Goal: Navigation & Orientation: Find specific page/section

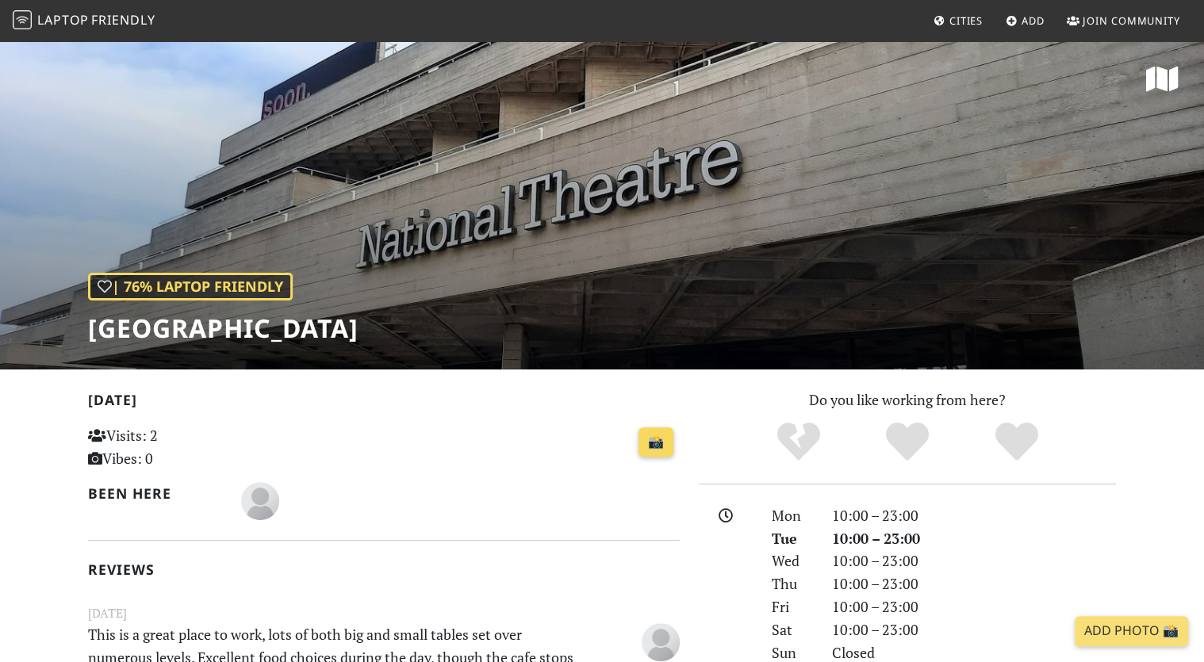
click at [663, 445] on link "📸" at bounding box center [655, 442] width 35 height 30
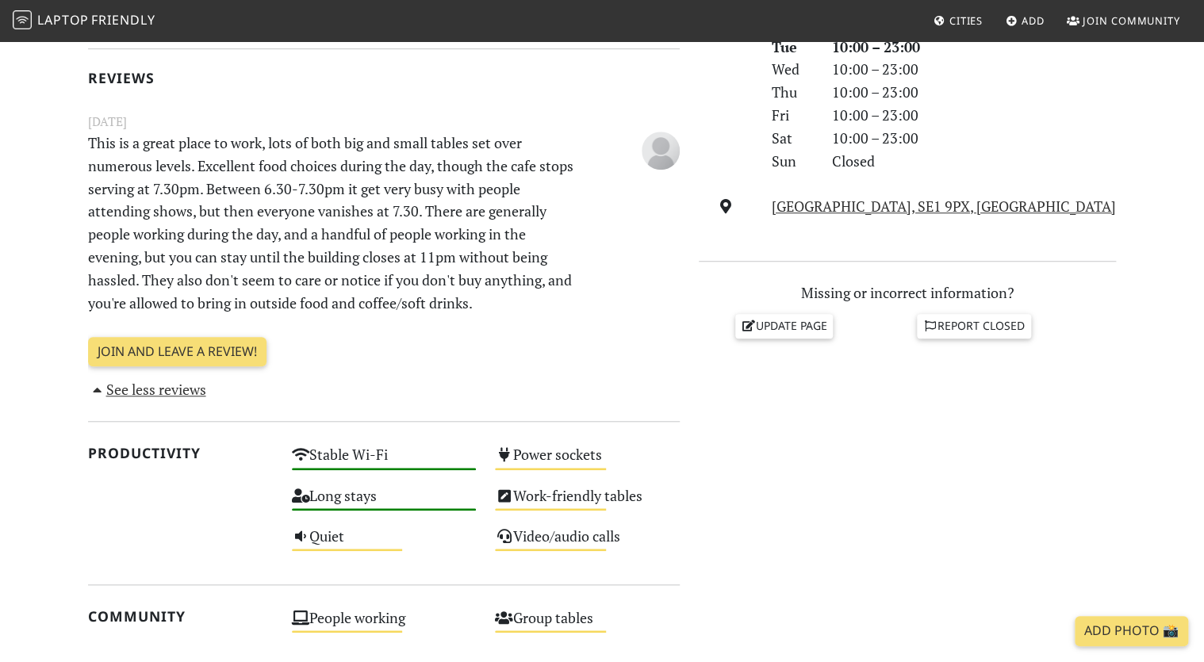
scroll to position [1073, 0]
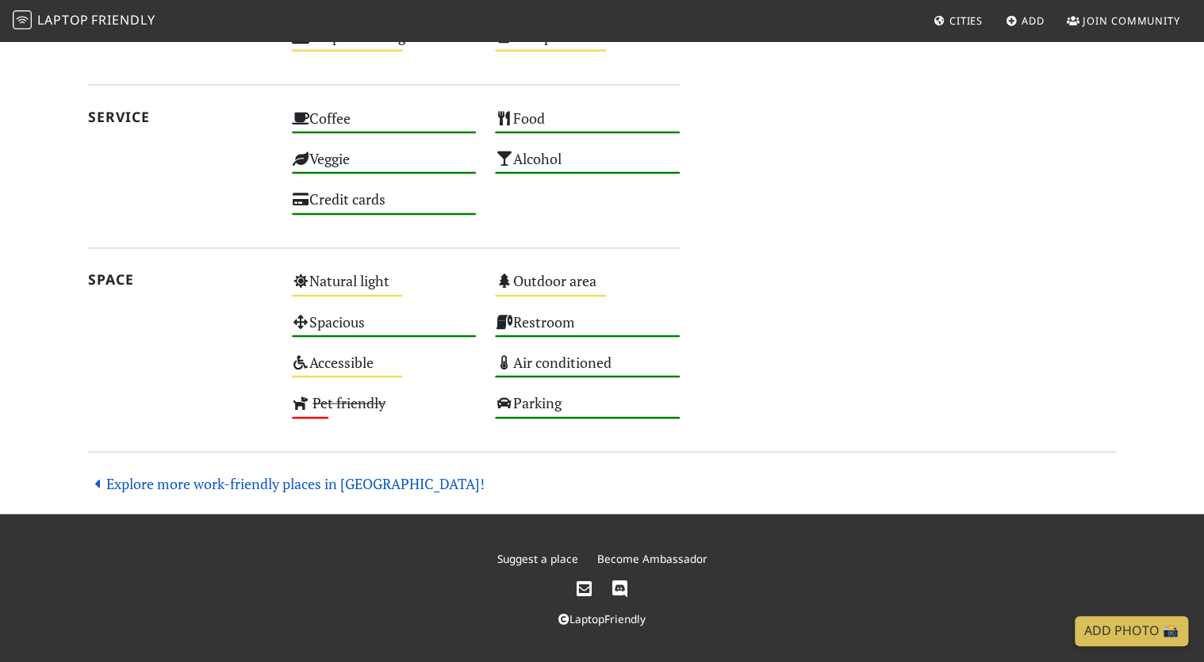
click at [356, 485] on link "Explore more work-friendly places in [GEOGRAPHIC_DATA]!" at bounding box center [286, 482] width 397 height 19
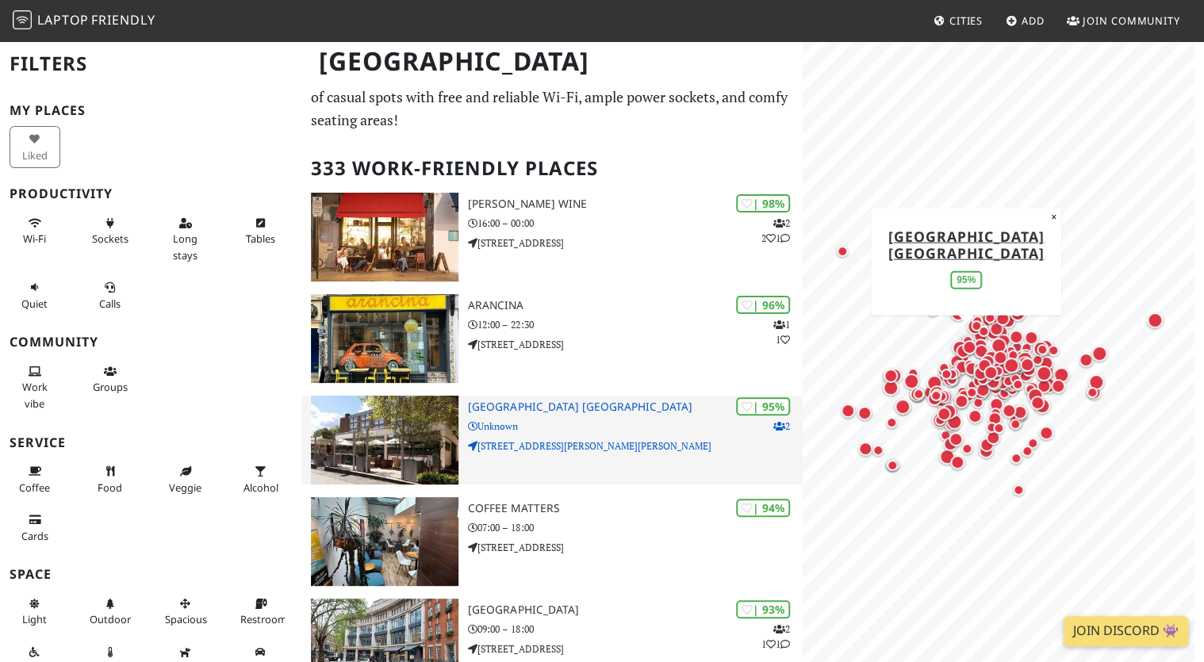
scroll to position [63, 0]
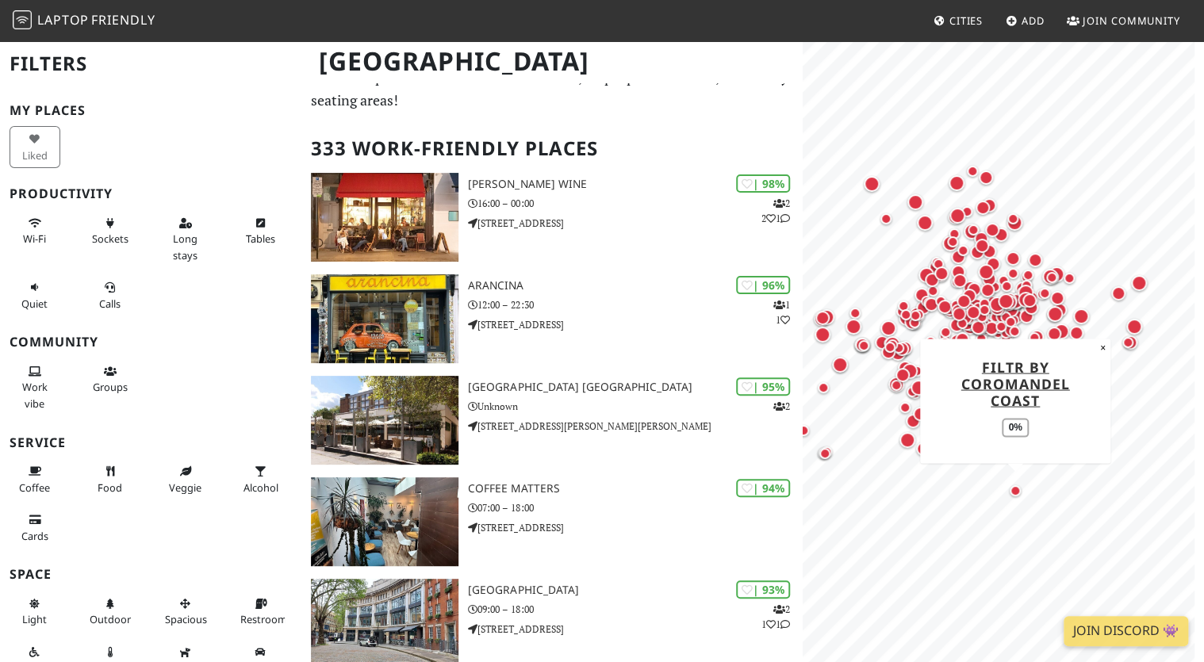
click at [1015, 488] on div "Map marker" at bounding box center [1015, 490] width 11 height 11
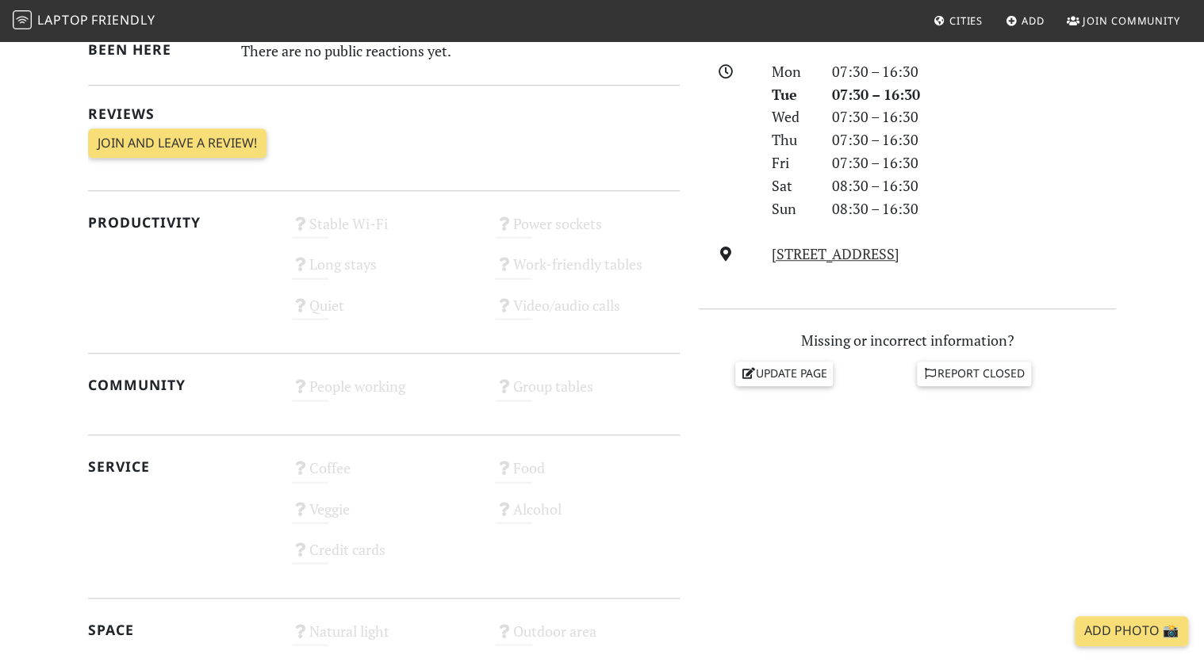
scroll to position [127, 0]
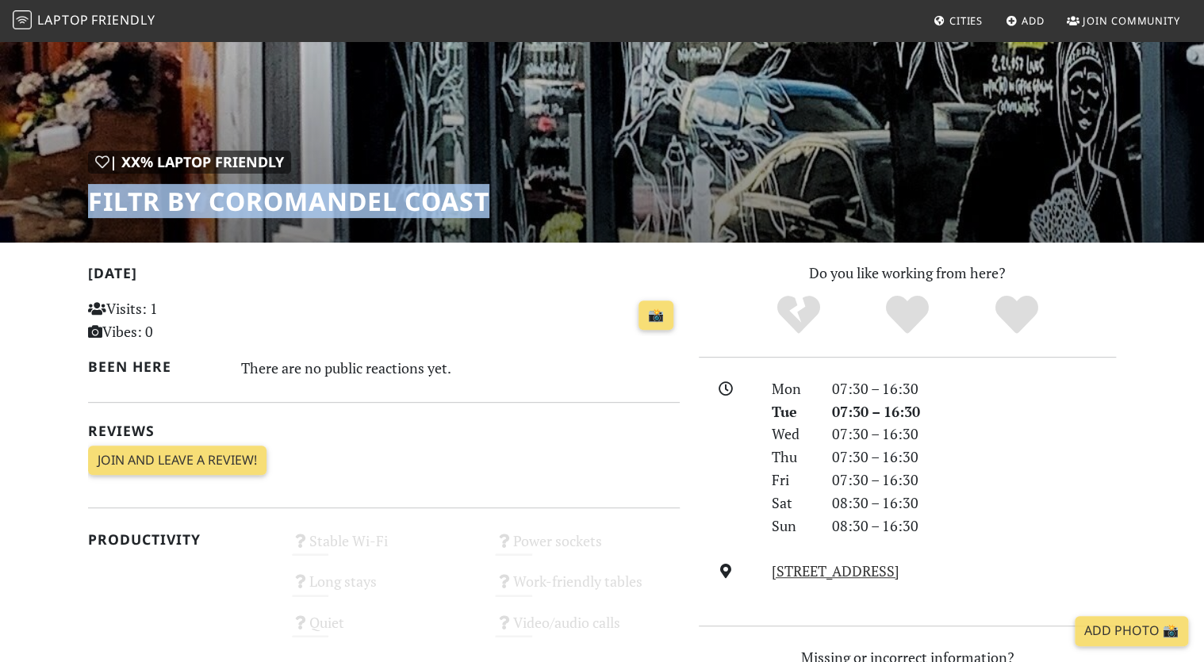
drag, startPoint x: 87, startPoint y: 201, endPoint x: 491, endPoint y: 201, distance: 403.7
click at [489, 201] on h1 "FILTR by Coromandel Coast" at bounding box center [288, 201] width 401 height 30
copy h1 "FILTR by Coromandel Coast"
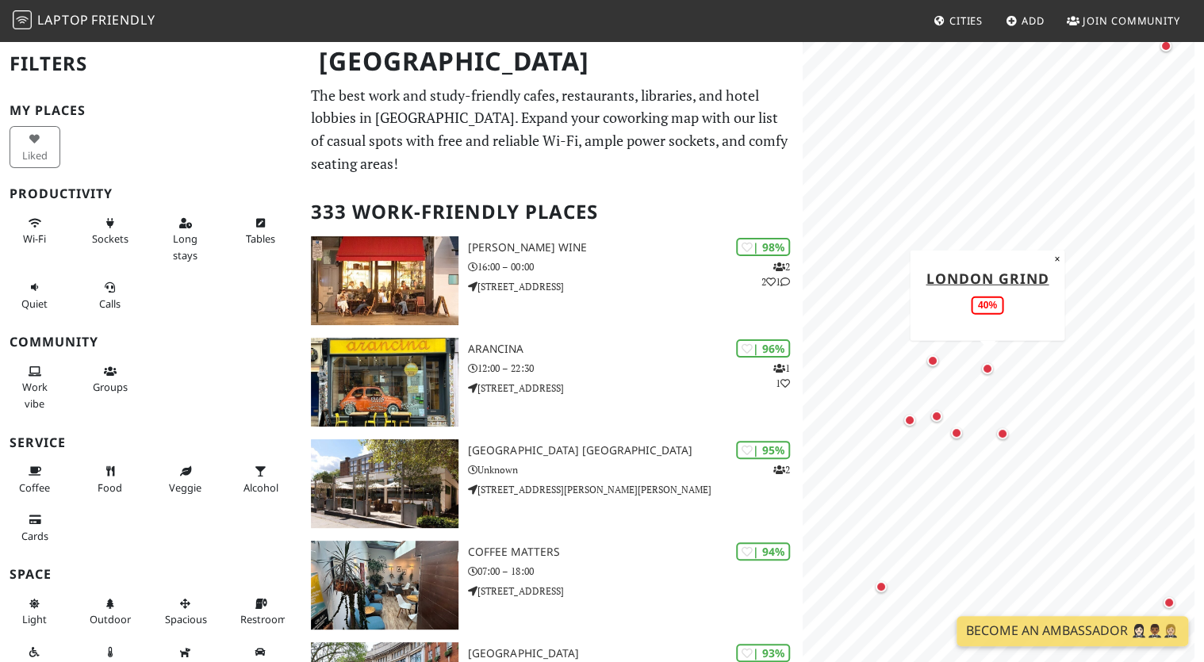
click at [991, 371] on div "Map marker" at bounding box center [987, 368] width 11 height 11
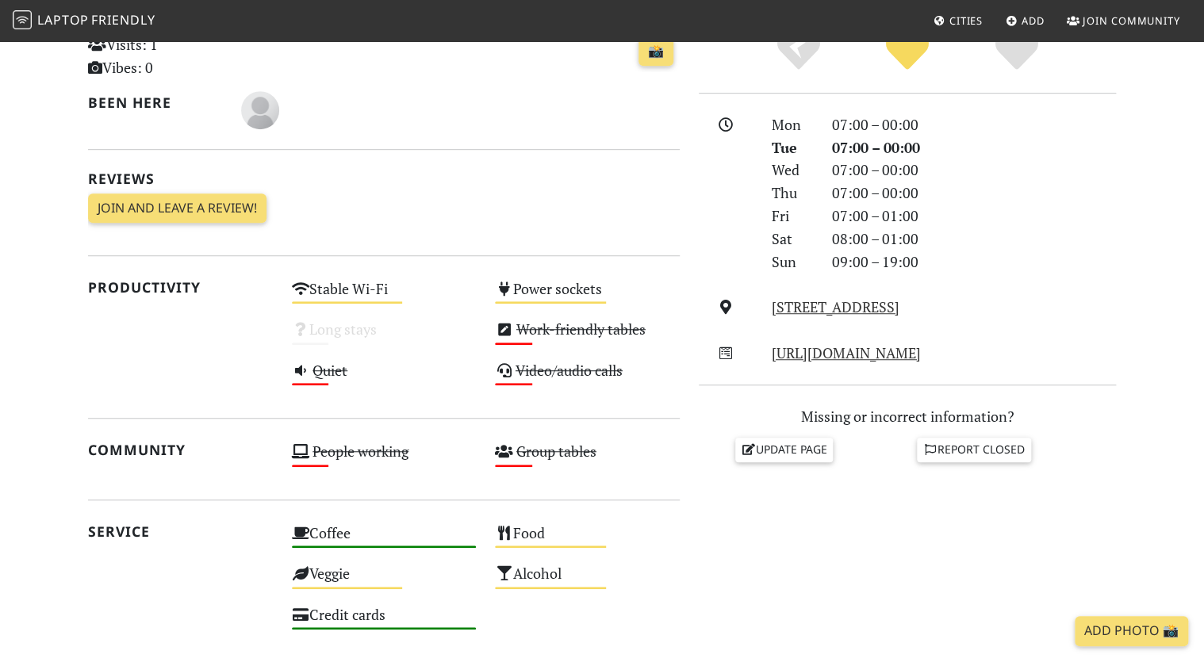
scroll to position [571, 0]
